Goal: Information Seeking & Learning: Learn about a topic

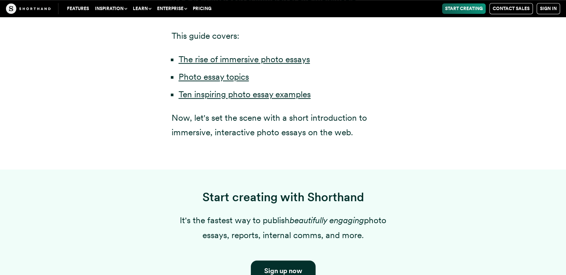
scroll to position [462, 0]
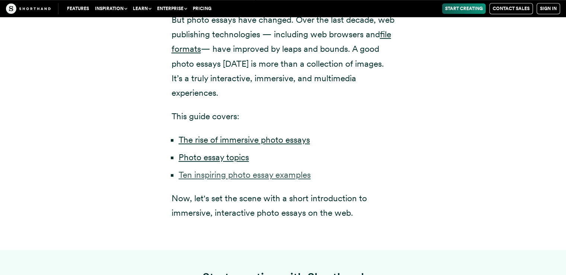
drag, startPoint x: 225, startPoint y: 127, endPoint x: 208, endPoint y: 146, distance: 25.6
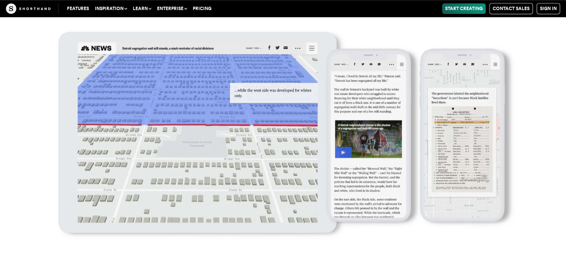
scroll to position [9729, 0]
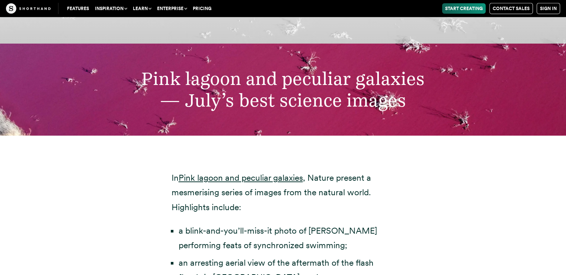
scroll to position [2523, 0]
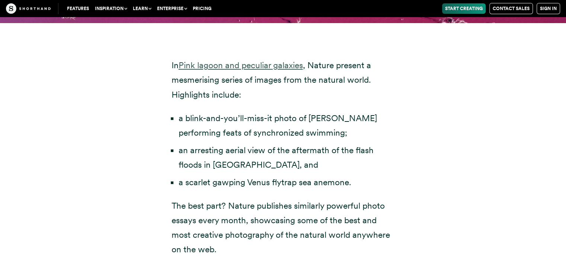
click at [265, 60] on link "Pink lagoon and peculiar galaxies" at bounding box center [241, 65] width 124 height 10
